Goal: Check status: Check status

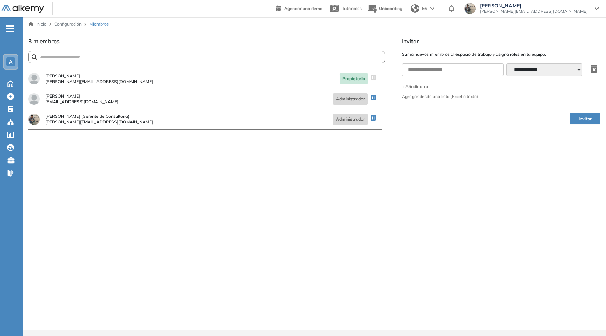
click at [9, 61] on span "A" at bounding box center [11, 62] width 4 height 6
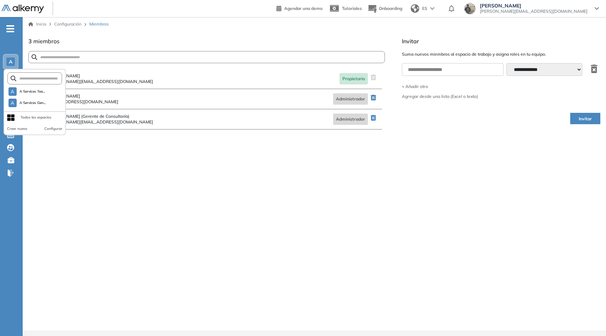
click at [174, 147] on div "¿Estás seguro que quieres eliminar a este miembro? Cancelar Eliminar Tomas Mart…" at bounding box center [206, 199] width 357 height 261
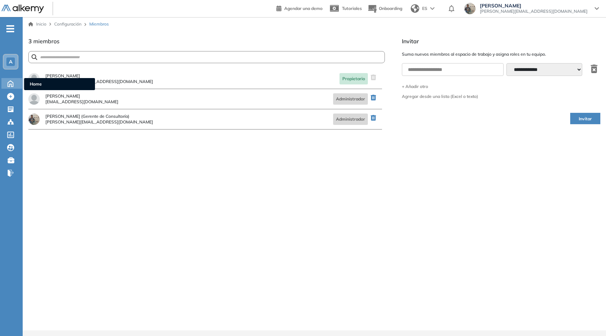
click at [12, 84] on icon at bounding box center [10, 83] width 12 height 9
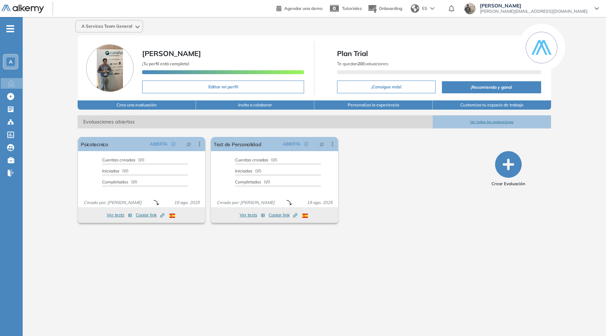
click at [132, 122] on span "Evaluaciones abiertas" at bounding box center [255, 121] width 355 height 13
click at [452, 172] on div "El proctoring será activado ¡Importante!: Los usuarios que ya realizaron la eva…" at bounding box center [274, 179] width 399 height 91
click at [496, 119] on button "Ver todas las evaluaciones" at bounding box center [492, 121] width 118 height 13
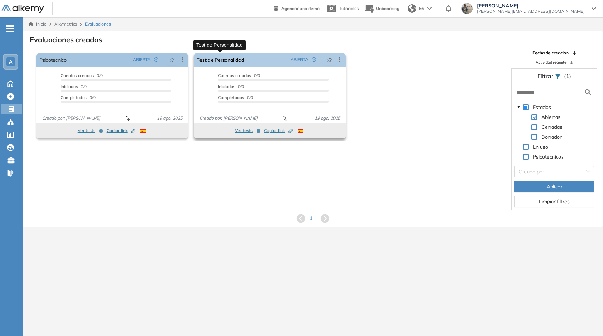
click at [228, 63] on link "Test de Personalidad" at bounding box center [221, 59] width 48 height 14
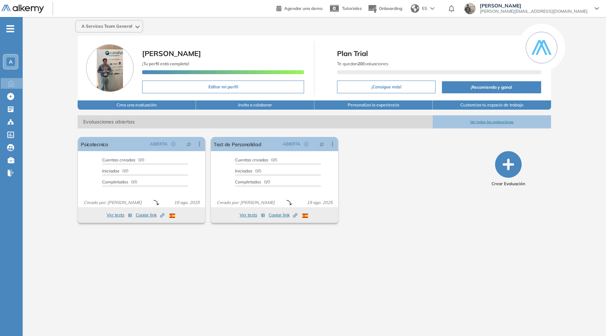
click at [477, 121] on button "Ver todas las evaluaciones" at bounding box center [492, 121] width 118 height 13
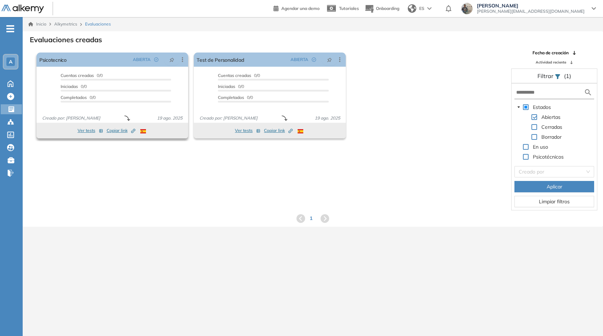
click at [84, 118] on span "Creado por: [PERSON_NAME]" at bounding box center [71, 118] width 64 height 6
click at [320, 208] on div "El proctoring será activado ¡Importante!: Los usuarios que ya realizaron la eva…" at bounding box center [313, 130] width 580 height 161
click at [247, 128] on button "Ver tests" at bounding box center [248, 130] width 26 height 9
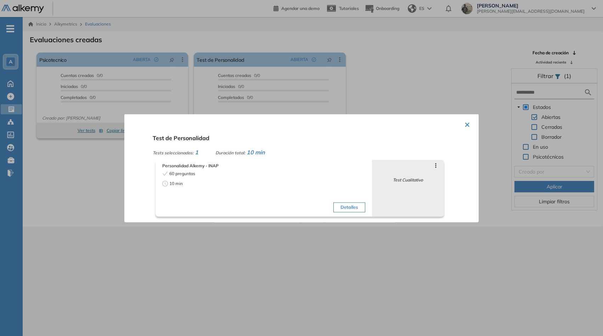
click at [466, 125] on button "×" at bounding box center [468, 124] width 6 height 14
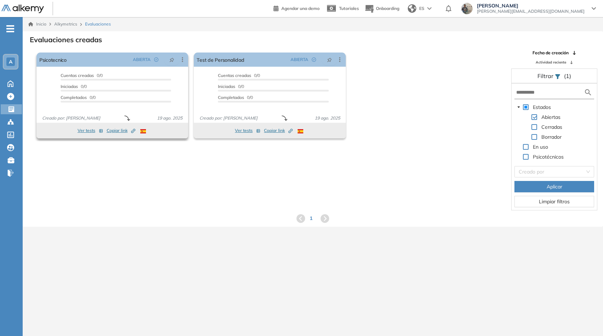
click at [86, 130] on button "Ver tests" at bounding box center [91, 130] width 26 height 9
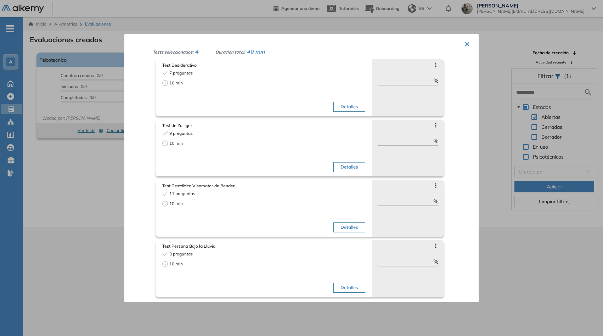
scroll to position [17, 0]
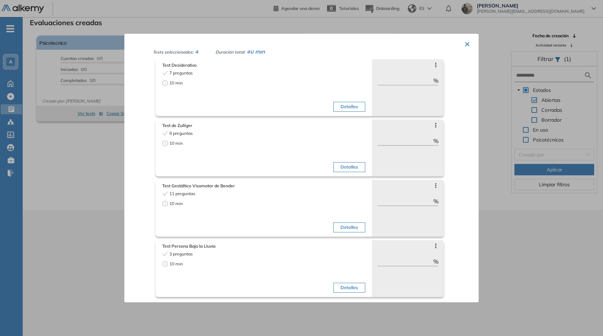
click at [111, 169] on div at bounding box center [301, 168] width 603 height 336
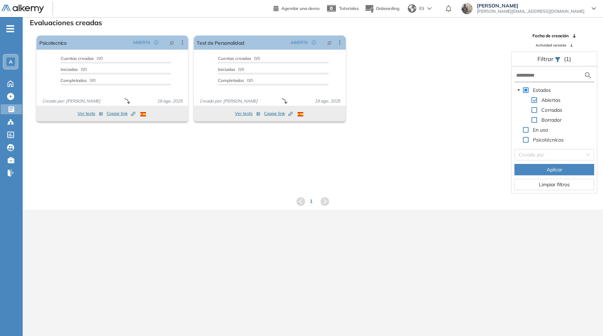
scroll to position [0, 0]
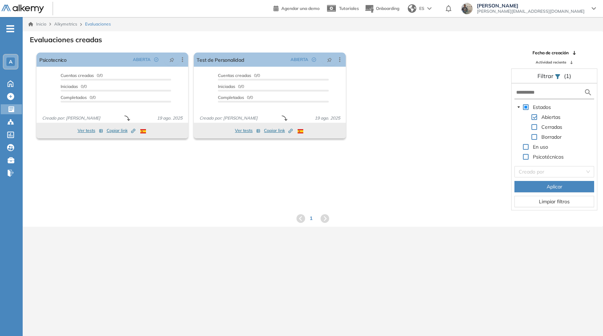
click at [524, 156] on span at bounding box center [526, 157] width 6 height 6
click at [325, 165] on div "El proctoring será activado ¡Importante!: Los usuarios que ya realizaron la eva…" at bounding box center [313, 130] width 580 height 161
click at [11, 120] on icon at bounding box center [10, 121] width 7 height 7
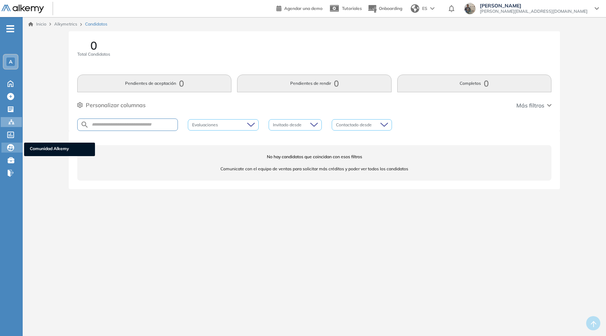
click at [10, 147] on icon at bounding box center [10, 147] width 7 height 7
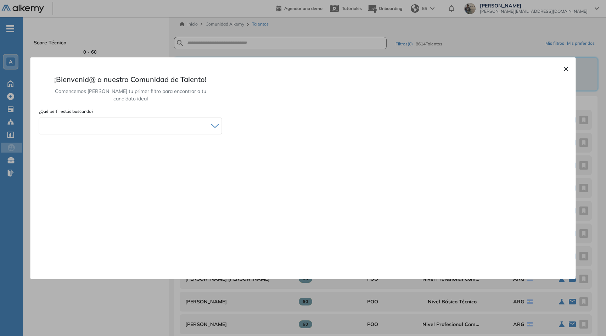
click at [559, 68] on div "× ¡Bienvenid@ a nuestra Comunidad de Talento! Comencemos armando tu primer filt…" at bounding box center [302, 167] width 545 height 221
click at [565, 68] on button "×" at bounding box center [566, 68] width 6 height 9
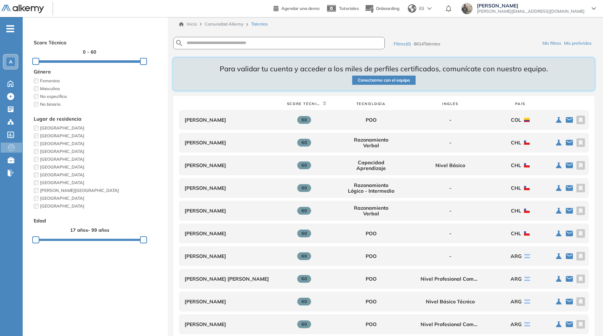
click at [11, 57] on div "A" at bounding box center [10, 61] width 9 height 9
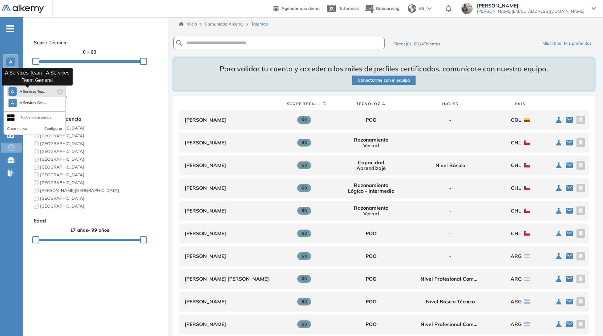
click at [45, 94] on span "A Services Tea..." at bounding box center [32, 92] width 26 height 6
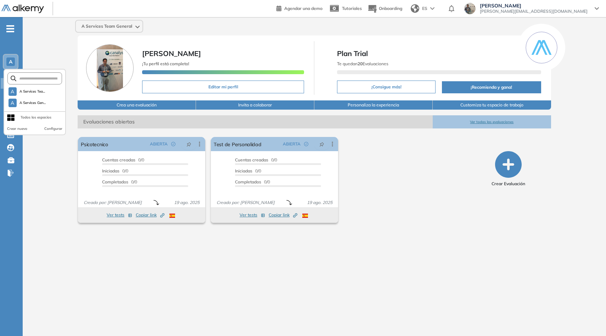
click at [404, 214] on div "El proctoring será activado ¡Importante!: Los usuarios que ya realizaron la eva…" at bounding box center [274, 179] width 399 height 91
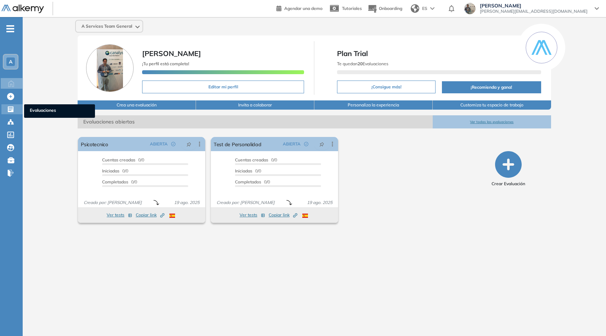
click at [9, 110] on icon at bounding box center [10, 109] width 7 height 7
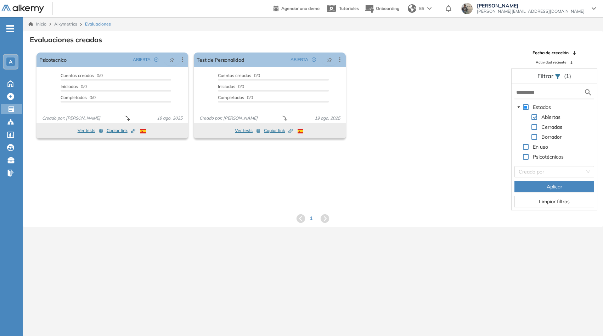
click at [240, 173] on div "El proctoring será activado ¡Importante!: Los usuarios que ya realizaron la eva…" at bounding box center [313, 130] width 580 height 161
click at [70, 26] on span "Alkymetrics" at bounding box center [65, 23] width 23 height 5
click at [63, 21] on span "Alkymetrics" at bounding box center [65, 23] width 23 height 5
click at [64, 26] on span "Alkymetrics" at bounding box center [65, 23] width 23 height 5
click at [45, 24] on link "Inicio" at bounding box center [37, 24] width 18 height 6
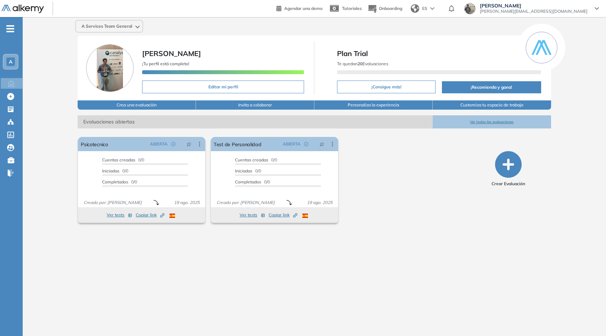
click at [405, 171] on div "El proctoring será activado ¡Importante!: Los usuarios que ya realizaron la eva…" at bounding box center [274, 179] width 399 height 91
click at [241, 144] on link "Test de Personalidad" at bounding box center [238, 144] width 48 height 14
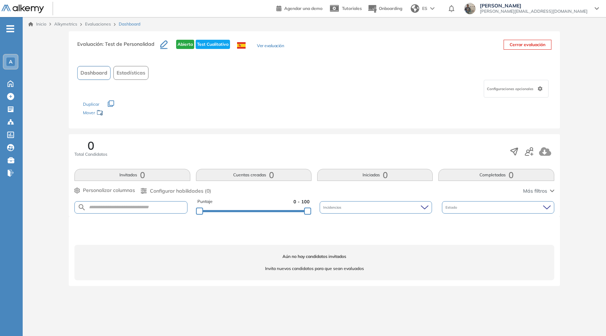
click at [17, 61] on div "A" at bounding box center [11, 62] width 14 height 14
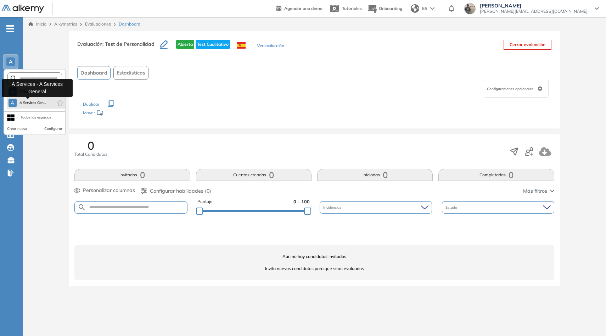
click at [35, 105] on span "A Services Gen..." at bounding box center [32, 103] width 27 height 6
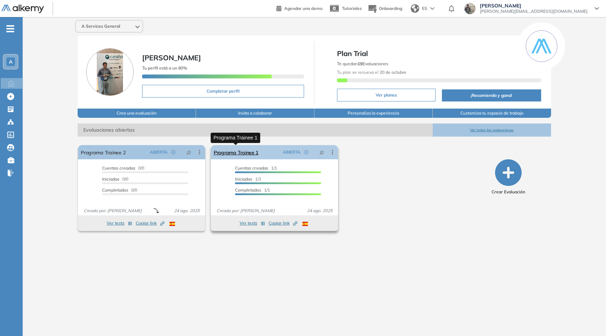
click at [251, 152] on link "Programa Trainee 1" at bounding box center [236, 152] width 45 height 14
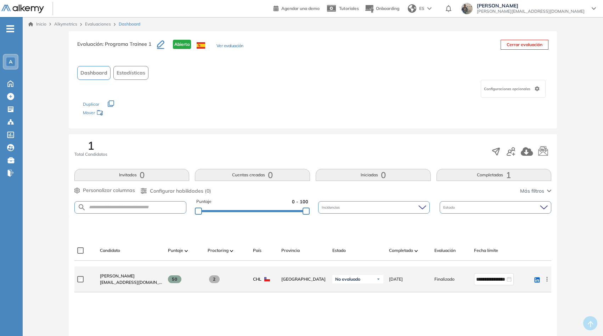
click at [181, 278] on span at bounding box center [175, 279] width 14 height 8
click at [174, 279] on span "50" at bounding box center [175, 279] width 14 height 8
click at [548, 281] on icon at bounding box center [547, 278] width 7 height 7
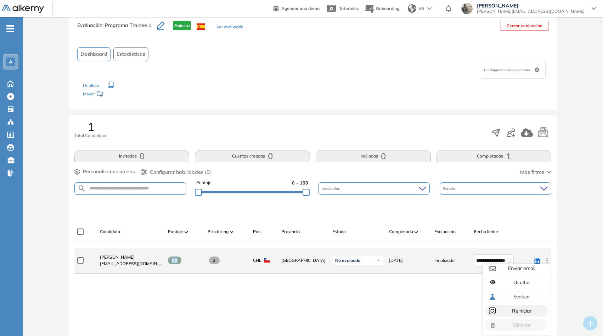
scroll to position [24, 0]
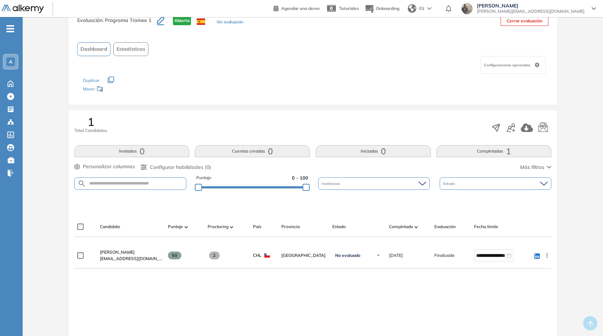
click at [335, 303] on div "**********" at bounding box center [312, 314] width 477 height 145
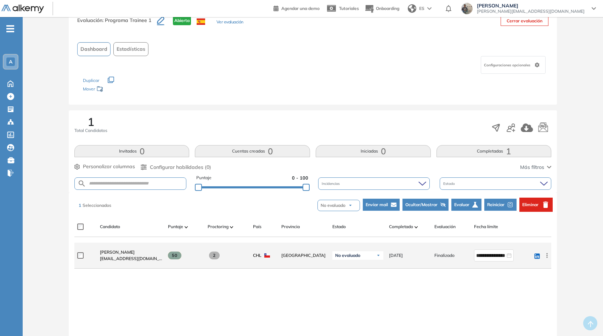
click at [368, 254] on div "No evaluado" at bounding box center [357, 255] width 51 height 9
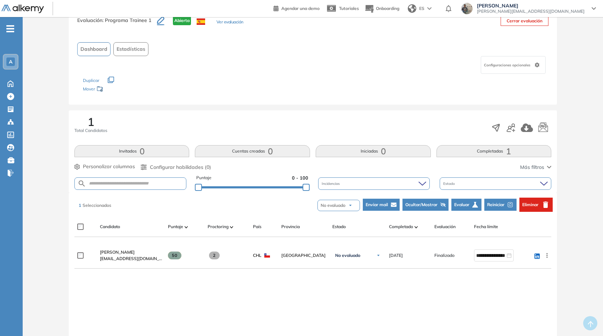
click at [446, 277] on div "**********" at bounding box center [312, 314] width 477 height 145
click at [501, 153] on button "Completadas 1" at bounding box center [494, 151] width 115 height 12
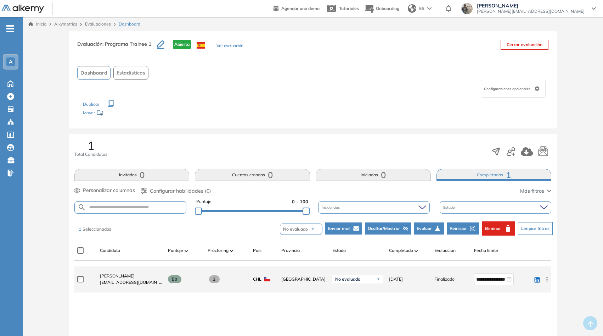
click at [177, 277] on span "50" at bounding box center [175, 279] width 14 height 8
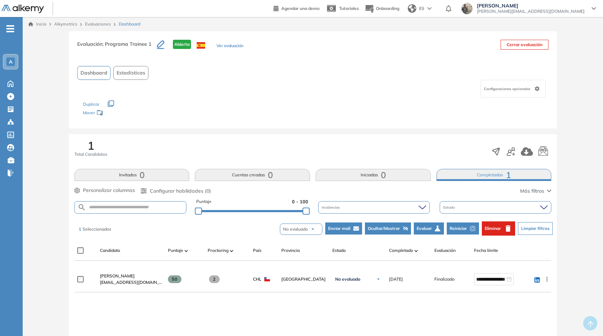
click at [186, 251] on img at bounding box center [187, 250] width 4 height 2
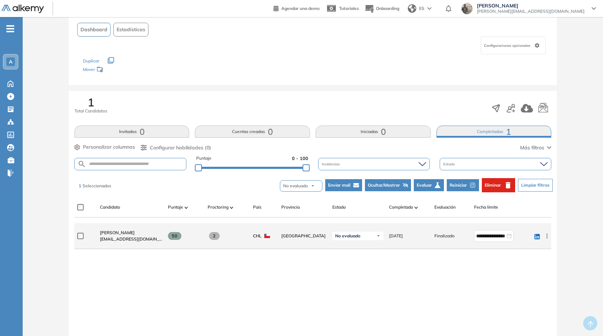
scroll to position [95, 0]
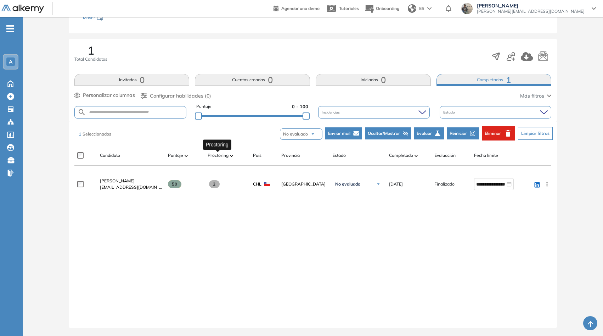
click at [220, 154] on span "Proctoring" at bounding box center [218, 155] width 21 height 6
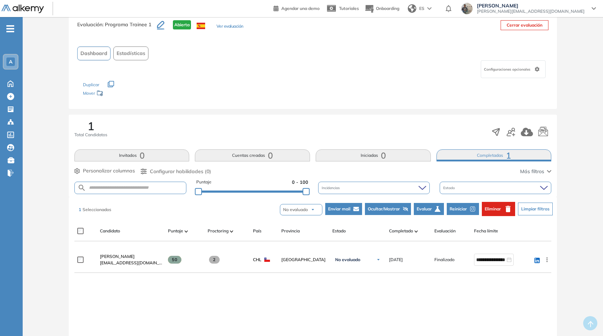
scroll to position [0, 0]
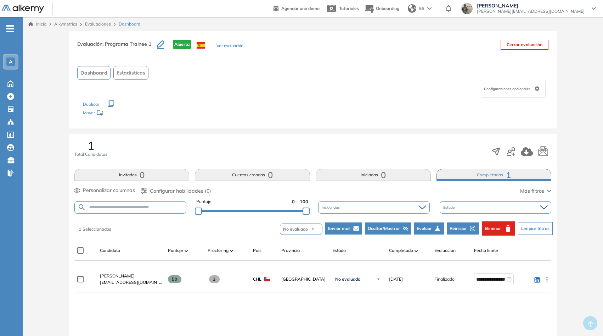
click at [368, 173] on button "Iniciadas 0" at bounding box center [373, 175] width 115 height 12
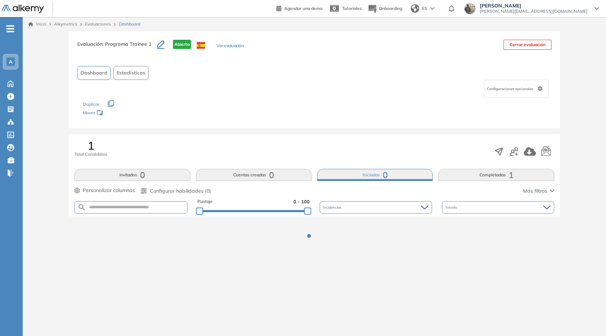
click at [476, 175] on button "Completadas 1" at bounding box center [496, 175] width 116 height 12
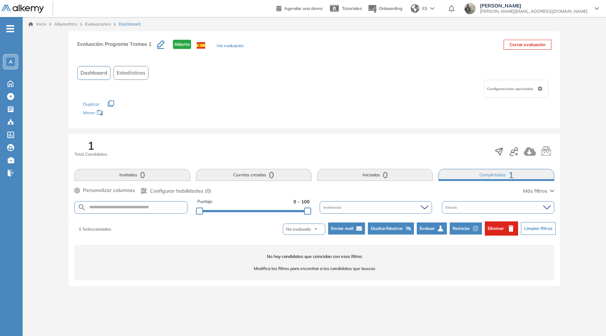
click at [492, 173] on button "Completadas 1" at bounding box center [496, 175] width 116 height 12
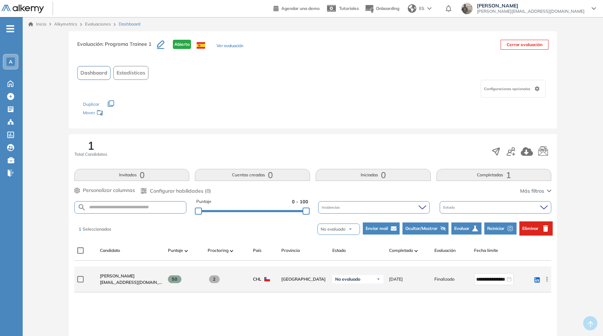
click at [174, 277] on span "50" at bounding box center [175, 279] width 14 height 8
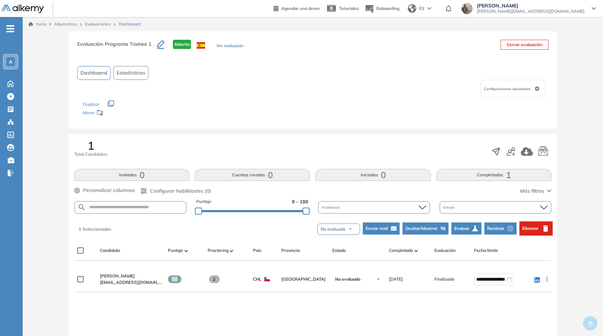
click at [354, 227] on button "No evaluado" at bounding box center [339, 228] width 43 height 11
click at [225, 242] on div "Candidato Puntaje Proctoring País Provincia Estado Completado Evaluación Fecha …" at bounding box center [312, 250] width 477 height 20
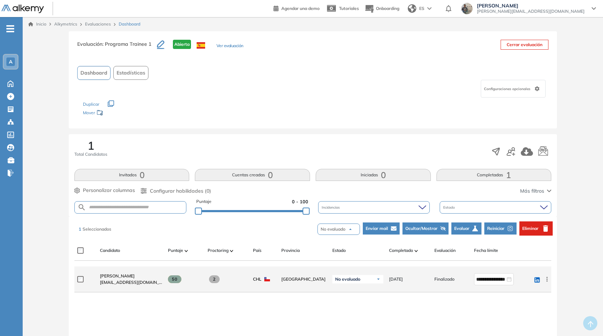
click at [546, 278] on icon at bounding box center [547, 278] width 7 height 7
click at [514, 290] on span "Ver perfil" at bounding box center [521, 292] width 22 height 6
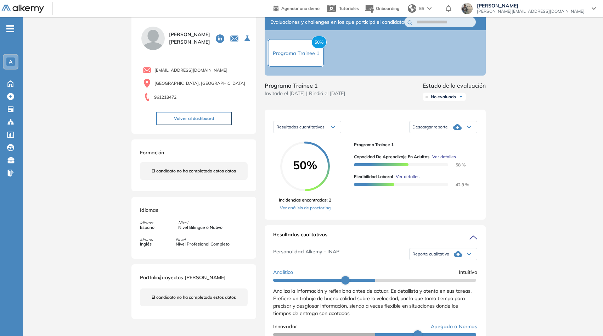
scroll to position [22, 0]
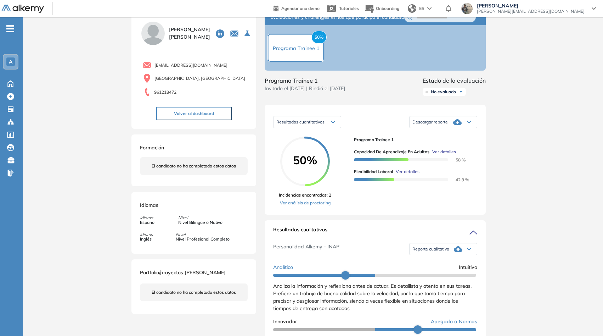
click at [432, 125] on span "Descargar reporte" at bounding box center [430, 122] width 35 height 6
click at [435, 142] on li "Descargar informe completo" at bounding box center [439, 138] width 52 height 7
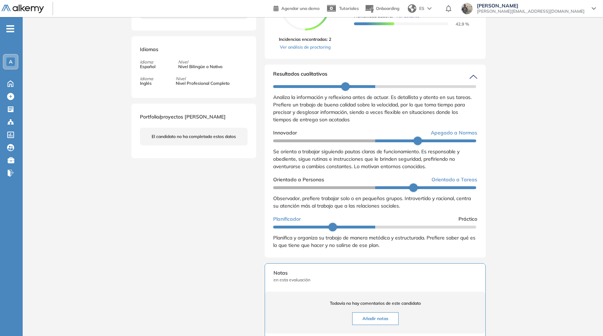
scroll to position [125, 0]
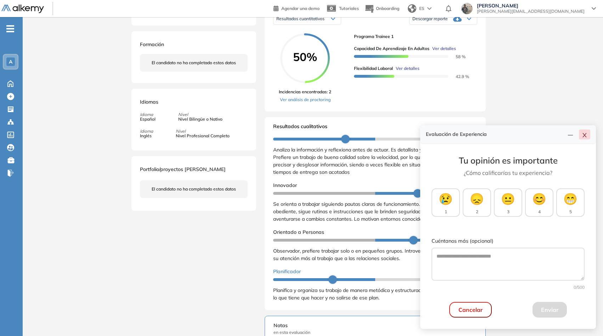
click at [584, 133] on icon "close" at bounding box center [585, 135] width 6 height 6
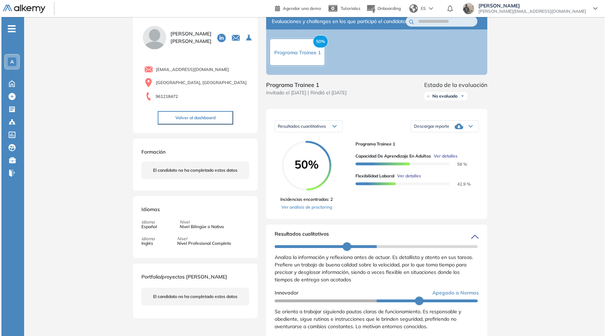
scroll to position [0, 0]
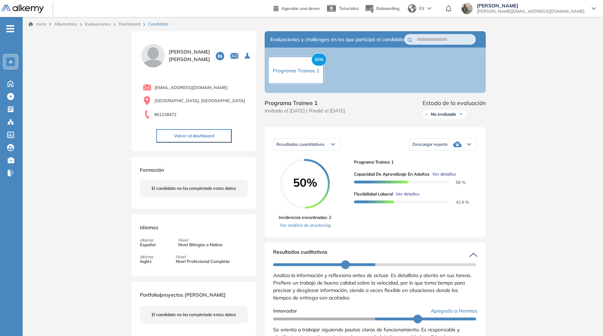
click at [475, 151] on div "Descargar reporte" at bounding box center [443, 144] width 67 height 14
click at [366, 153] on div "Resultados cuantitativos Resultados cuantitativos Resultados relativos Descarga…" at bounding box center [375, 144] width 204 height 18
click at [318, 147] on span "Resultados cuantitativos" at bounding box center [300, 144] width 48 height 6
click at [312, 175] on span "Resultados relativos" at bounding box center [295, 171] width 37 height 5
click at [451, 177] on span "Ver detalles" at bounding box center [444, 174] width 24 height 6
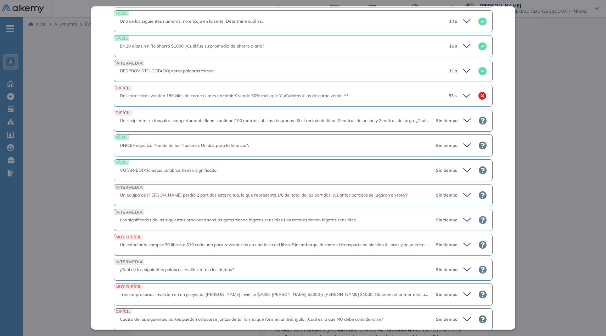
scroll to position [1113, 0]
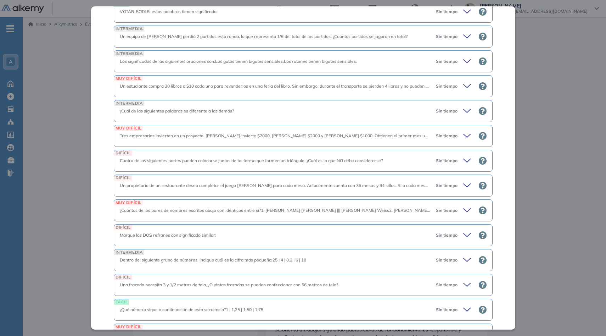
click at [410, 138] on span "Tres empresarias invierten en un proyecto. Maria invierte $7000, Josefina $2000…" at bounding box center [395, 135] width 551 height 5
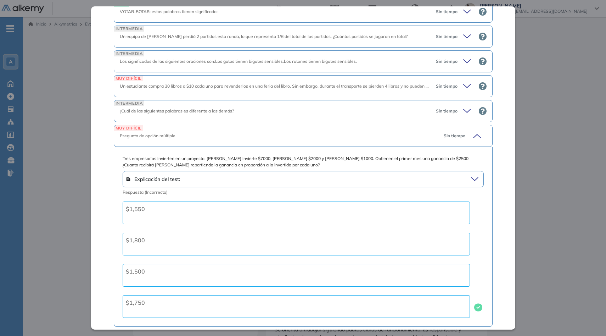
click at [392, 139] on div "Pregunta de opción múltiple" at bounding box center [279, 136] width 318 height 6
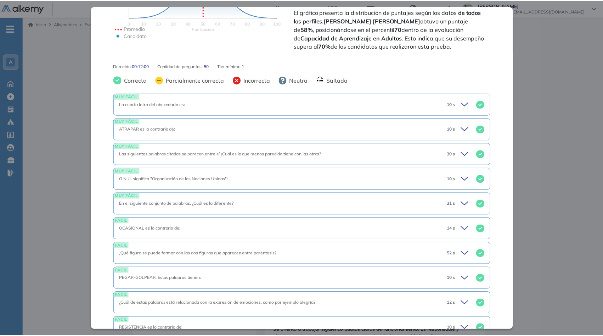
scroll to position [227, 0]
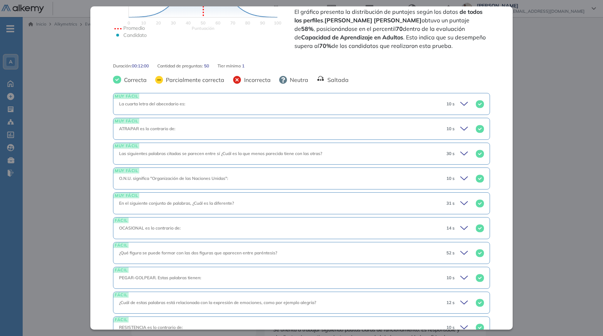
click at [53, 214] on div "Inicio Alkymetrics Evaluaciones Dashboard Candidato Capacidad de Aprendizaje en…" at bounding box center [313, 337] width 580 height 640
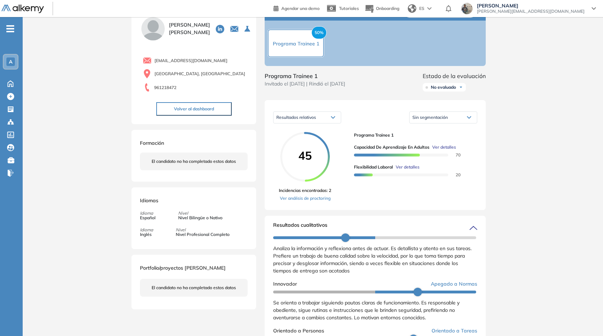
scroll to position [27, 0]
click at [449, 123] on div "Sin segmentación" at bounding box center [443, 116] width 67 height 11
click at [375, 122] on div "Resultados relativos Resultados cuantitativos Resultados relativos Sin segmenta…" at bounding box center [375, 117] width 204 height 18
click at [321, 201] on link "Ver análisis de proctoring" at bounding box center [305, 198] width 52 height 6
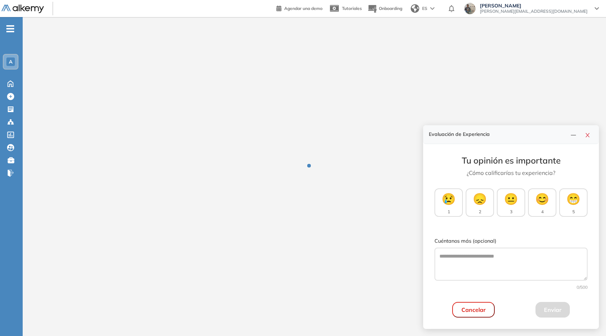
click at [472, 309] on button "Cancelar" at bounding box center [473, 310] width 43 height 16
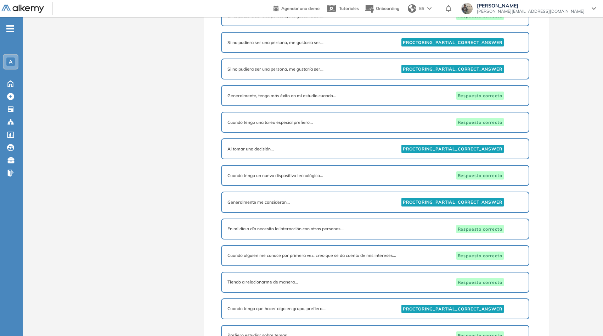
scroll to position [1518, 0]
